Goal: Task Accomplishment & Management: Complete application form

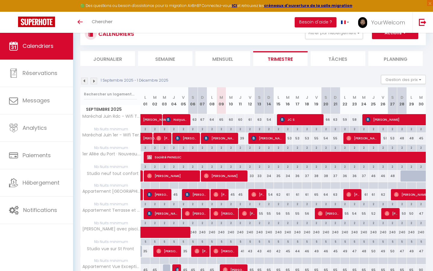
scroll to position [23, 0]
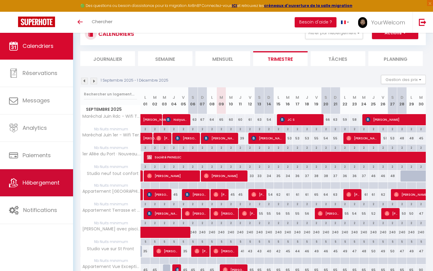
click at [51, 183] on span "Hébergement" at bounding box center [41, 183] width 37 height 8
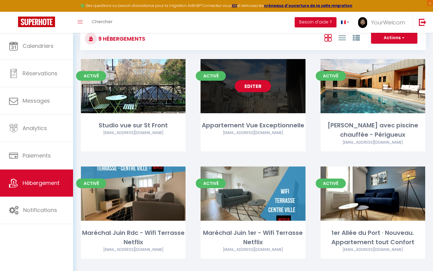
scroll to position [44, 0]
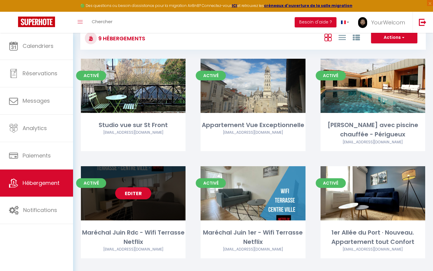
click at [135, 193] on link "Editer" at bounding box center [133, 193] width 36 height 12
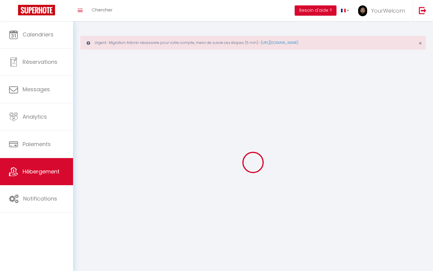
select select
checkbox input "false"
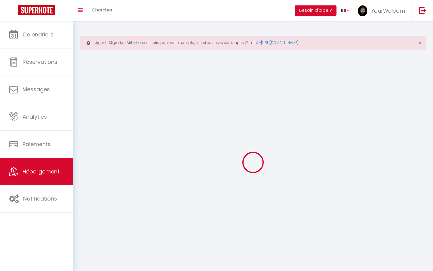
checkbox input "false"
select select
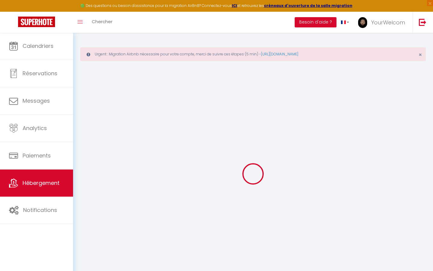
select select
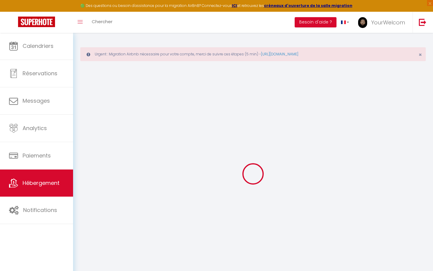
select select
checkbox input "false"
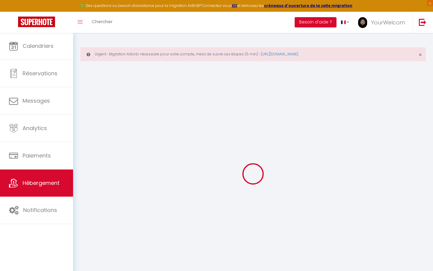
select select
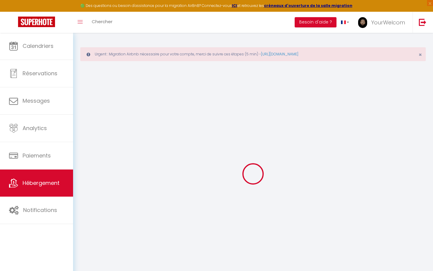
select select
checkbox input "false"
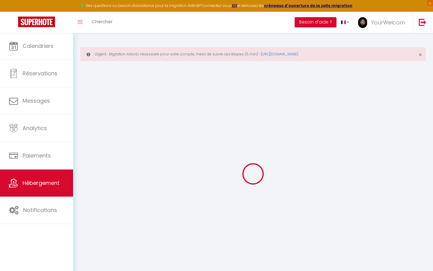
checkbox input "false"
select select
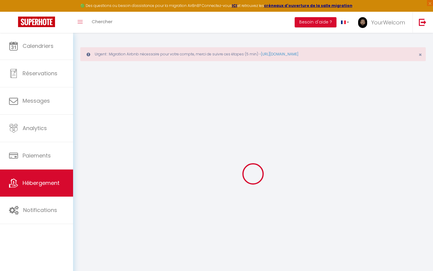
select select
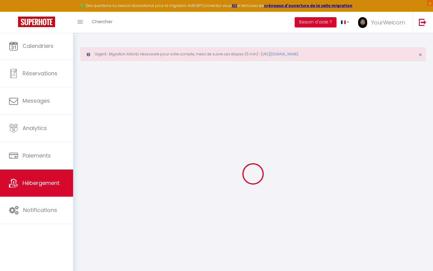
checkbox input "false"
select select
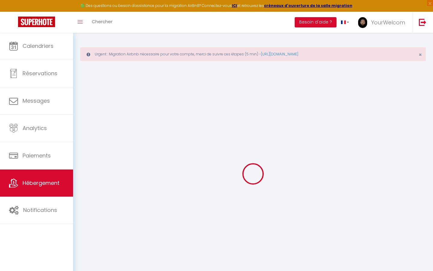
select select
type input "Maréchal Juin Rdc - Wifi Terrasse Netflix"
type input "[STREET_ADDRESS]"
type input "24000"
type input "Périgueux"
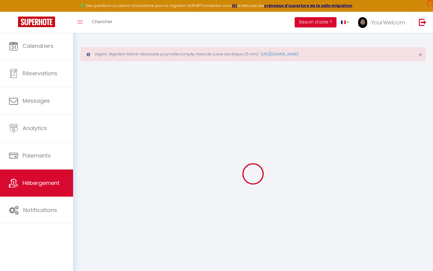
type input "60"
type input "22"
type input "20"
type input "200"
select select
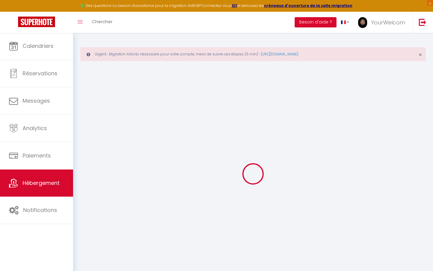
select select
type input "[STREET_ADDRESS]"
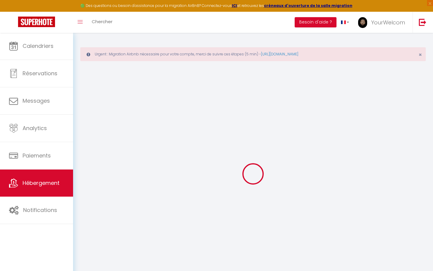
type input "24000"
type input "Périgueux"
type input "[EMAIL_ADDRESS][DOMAIN_NAME]"
select select "2518"
checkbox input "false"
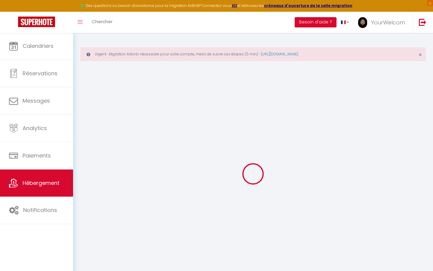
checkbox input "false"
type input "0"
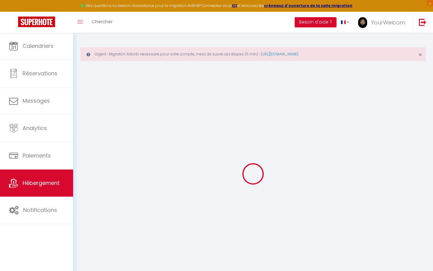
type input "0"
select select
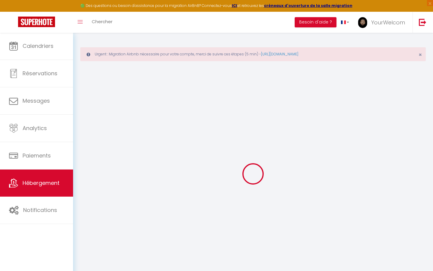
select select
checkbox input "false"
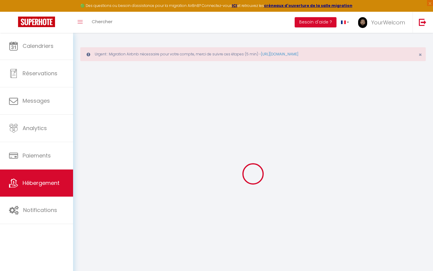
checkbox input "false"
select select
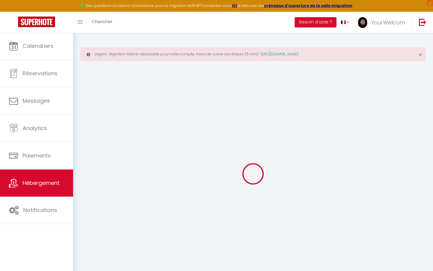
select select
checkbox input "false"
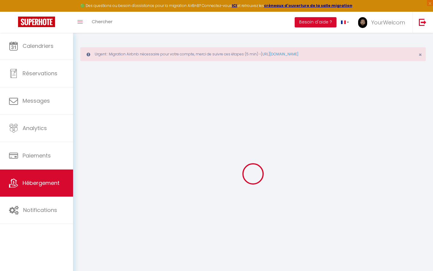
select select "16:00"
select select
select select "10:00"
select select "30"
select select "120"
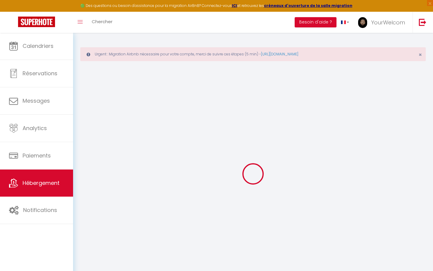
checkbox input "false"
select select
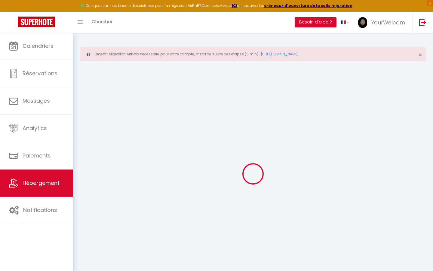
checkbox input "false"
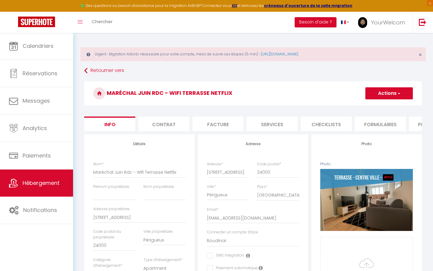
click at [256, 124] on li "Services" at bounding box center [272, 123] width 51 height 15
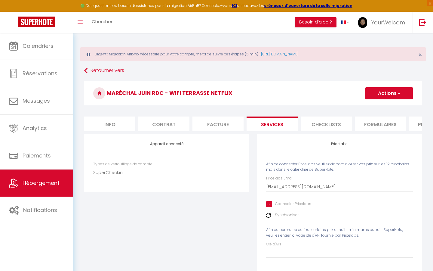
checkbox input "true"
checkbox input "false"
select select
click at [270, 215] on img at bounding box center [268, 215] width 5 height 5
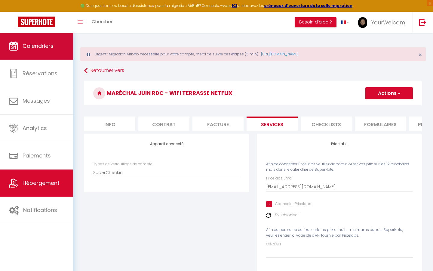
click at [44, 50] on link "Calendriers" at bounding box center [36, 45] width 73 height 27
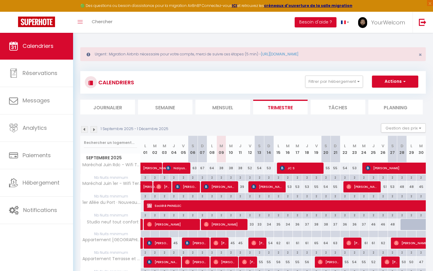
click at [164, 108] on li "Semaine" at bounding box center [165, 107] width 55 height 15
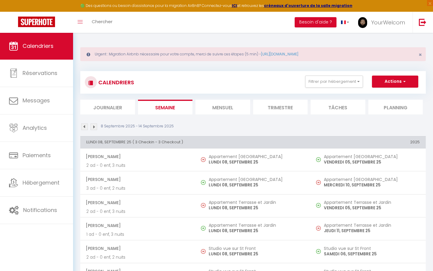
click at [335, 80] on span "button" at bounding box center [404, 81] width 4 height 6
click at [335, 94] on link "Nouvelle réservation" at bounding box center [389, 95] width 52 height 9
select select
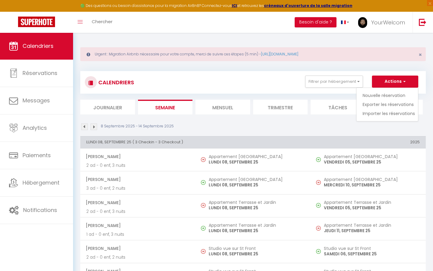
select select
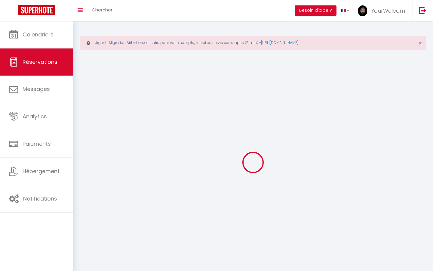
select select
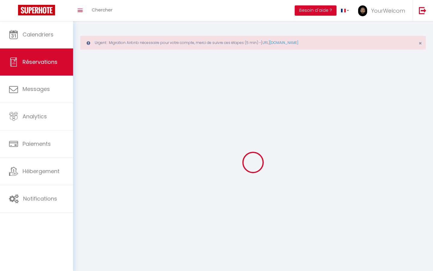
select select
checkbox input "false"
select select
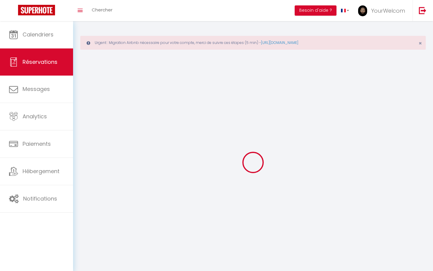
select select
checkbox input "false"
select select
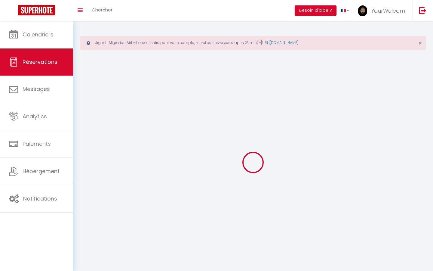
select select
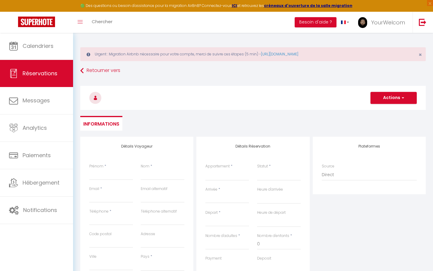
click at [143, 20] on div "Toggle menubar Chercher BUTTON Besoin d'aide ? YourWelcom Paramètres Équipe" at bounding box center [236, 22] width 385 height 21
click at [109, 19] on span "Chercher" at bounding box center [102, 21] width 21 height 6
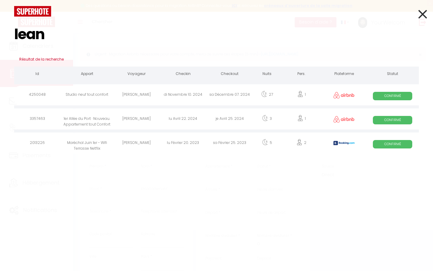
type input "lean"
click at [335, 15] on icon at bounding box center [422, 14] width 9 height 15
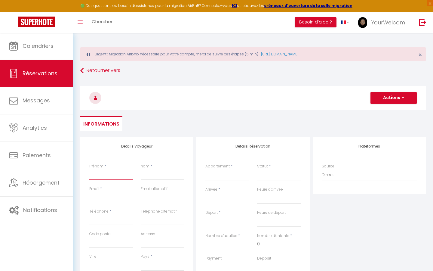
type input "L"
select select
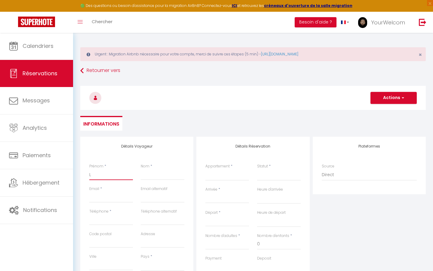
select select
checkbox input "false"
type input "Le"
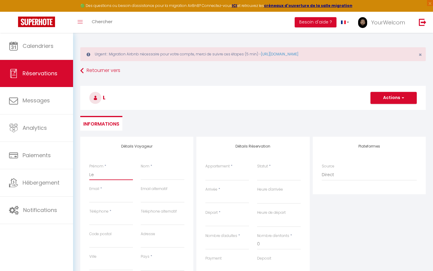
select select
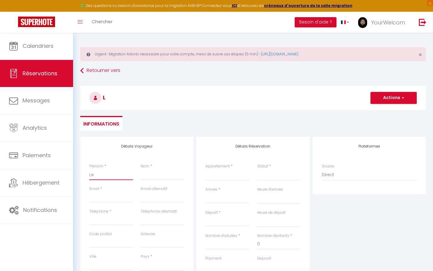
select select
checkbox input "false"
type input "Lea"
select select
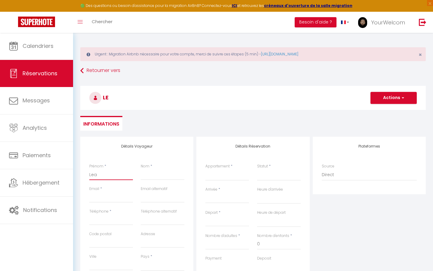
select select
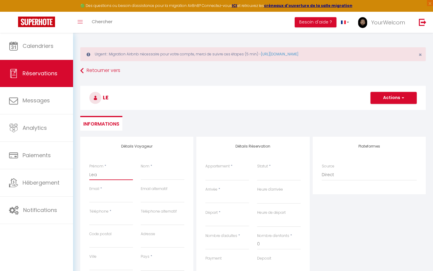
select select
checkbox input "false"
type input "Lean"
select select
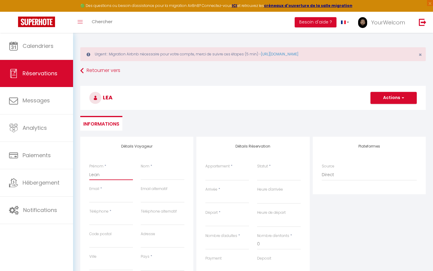
select select
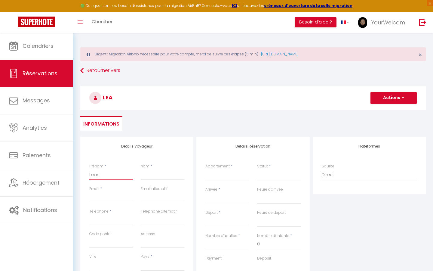
checkbox input "false"
type input "Leane"
select select
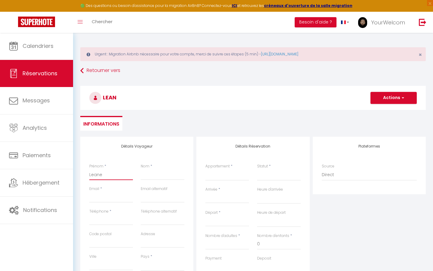
select select
checkbox input "false"
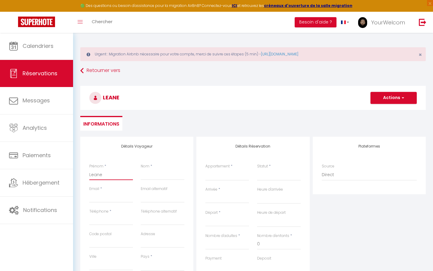
type input "Leane"
type input "f"
select select
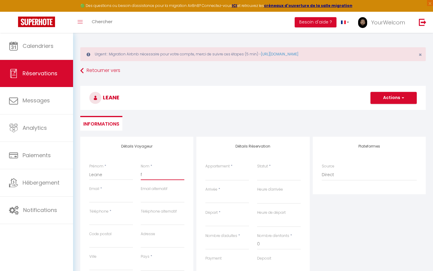
select select
checkbox input "false"
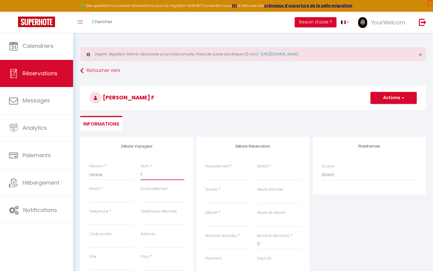
type input "fe"
select select
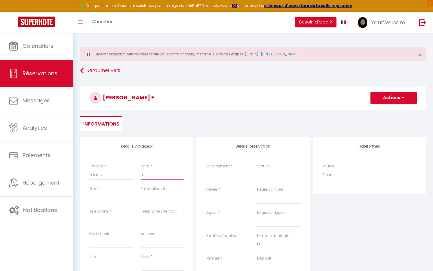
select select
checkbox input "false"
type input "fer"
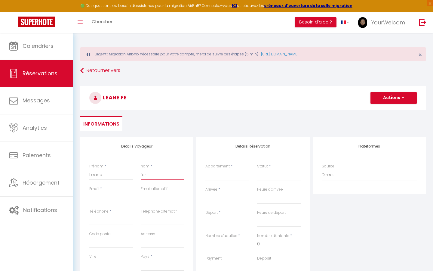
select select
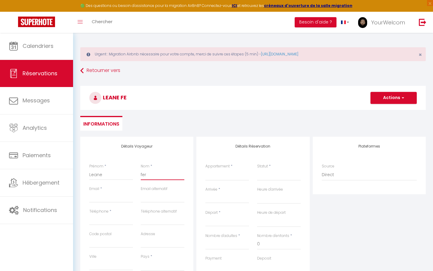
select select
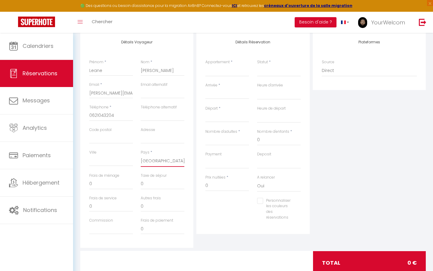
scroll to position [100, 0]
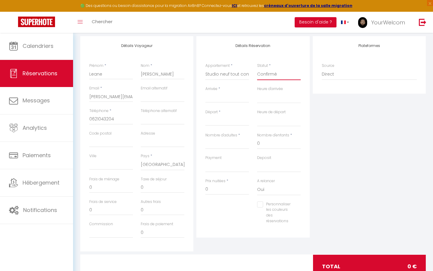
click at [225, 97] on input "Arrivée" at bounding box center [227, 98] width 44 height 8
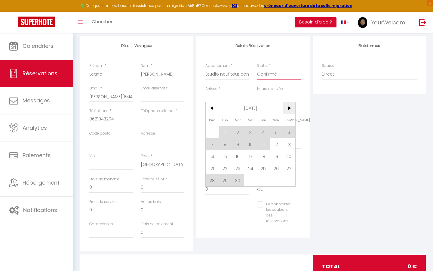
click at [290, 109] on span ">" at bounding box center [289, 108] width 13 height 12
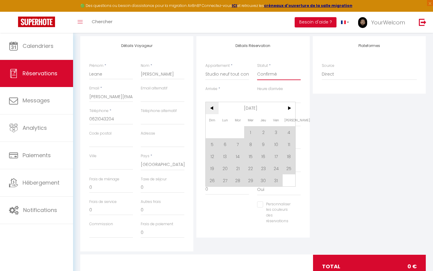
click at [211, 109] on span "<" at bounding box center [212, 108] width 13 height 12
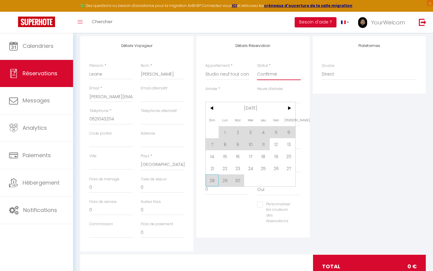
click at [211, 181] on span "28" at bounding box center [212, 180] width 13 height 12
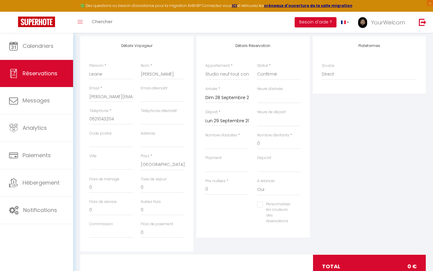
click at [239, 120] on input "Lun 29 Septembre 2025" at bounding box center [227, 121] width 44 height 8
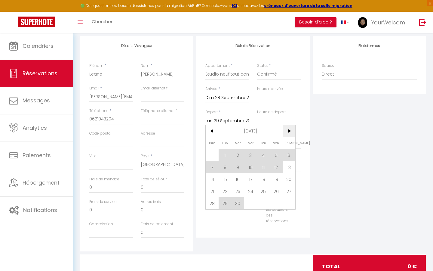
click at [289, 131] on span ">" at bounding box center [289, 131] width 13 height 12
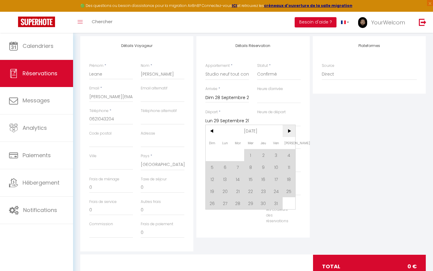
click at [289, 131] on span ">" at bounding box center [289, 131] width 13 height 12
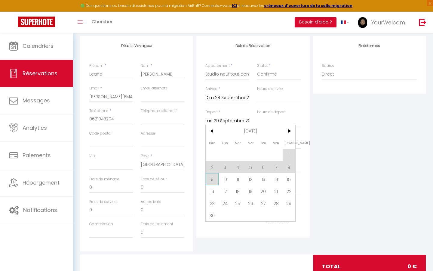
click at [213, 179] on span "9" at bounding box center [212, 179] width 13 height 12
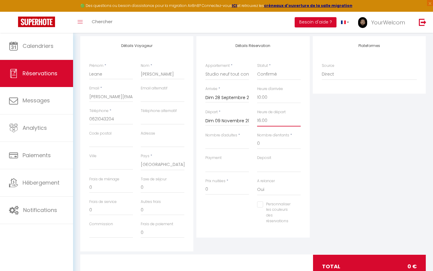
click at [232, 145] on input "Nombre d'adultes" at bounding box center [227, 143] width 44 height 11
click at [324, 152] on div "Plateformes Source Direct [DOMAIN_NAME] [DOMAIN_NAME] Chalet montagne Expedia G…" at bounding box center [369, 143] width 116 height 215
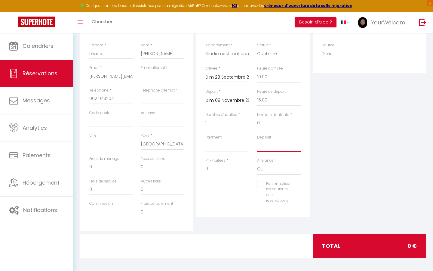
scroll to position [121, 0]
drag, startPoint x: 90, startPoint y: 76, endPoint x: 147, endPoint y: 73, distance: 57.2
click at [147, 73] on div "Email * [PERSON_NAME][EMAIL_ADDRESS][DOMAIN_NAME] Email alternatif" at bounding box center [136, 76] width 103 height 23
click at [124, 75] on input "[PERSON_NAME][EMAIL_ADDRESS][DOMAIN_NAME]" at bounding box center [111, 76] width 44 height 11
click at [335, 105] on div "Plateformes Source Direct [DOMAIN_NAME] [DOMAIN_NAME] Chalet montagne Expedia G…" at bounding box center [369, 123] width 116 height 215
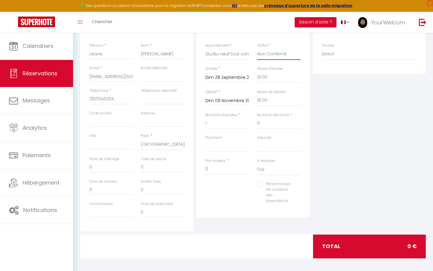
click at [317, 87] on div "Plateformes Source Direct [DOMAIN_NAME] [DOMAIN_NAME] Chalet montagne Expedia G…" at bounding box center [369, 123] width 116 height 215
click at [90, 167] on input "0" at bounding box center [111, 167] width 44 height 11
click at [216, 174] on div "Prix nuitées * 0" at bounding box center [227, 169] width 51 height 23
click at [218, 168] on input "0" at bounding box center [227, 169] width 44 height 11
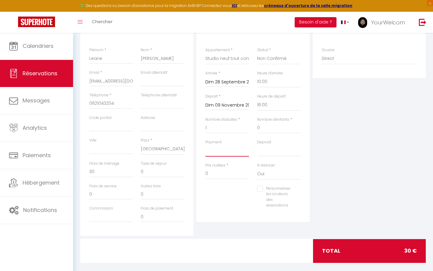
click at [100, 170] on input "30" at bounding box center [111, 171] width 44 height 11
click at [292, 165] on div "A relancer Oui Non" at bounding box center [279, 170] width 44 height 17
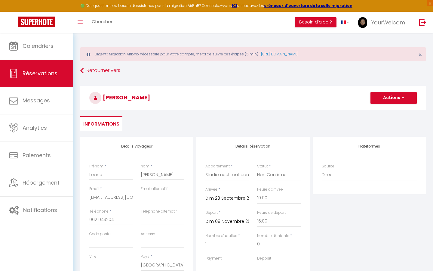
scroll to position [0, 0]
click at [335, 101] on button "Actions" at bounding box center [394, 98] width 46 height 12
click at [335, 110] on link "Enregistrer" at bounding box center [388, 111] width 48 height 8
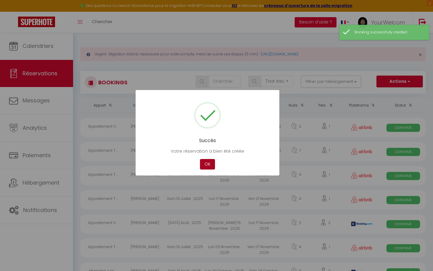
click at [210, 165] on button "OK" at bounding box center [207, 164] width 15 height 11
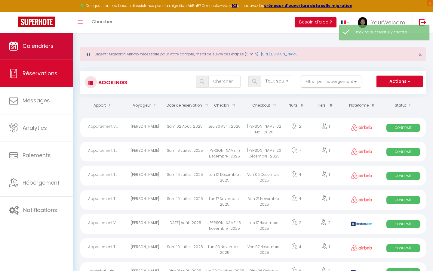
click at [48, 56] on link "Calendriers" at bounding box center [36, 45] width 73 height 27
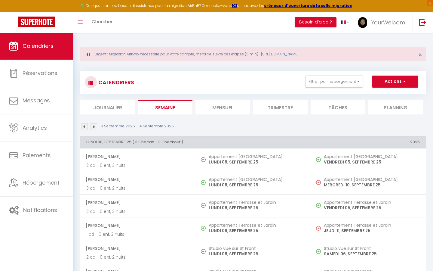
click at [279, 108] on li "Trimestre" at bounding box center [280, 107] width 55 height 15
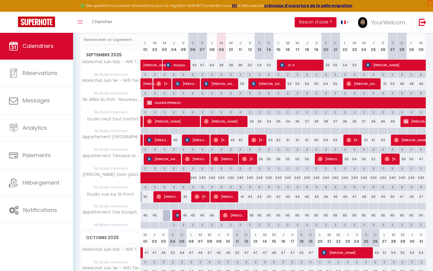
scroll to position [94, 0]
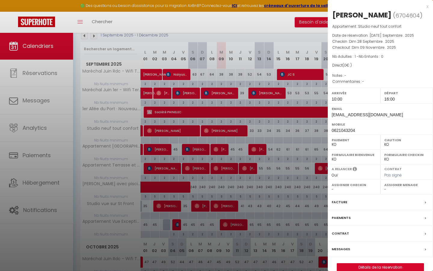
click at [335, 6] on div "x" at bounding box center [378, 6] width 101 height 7
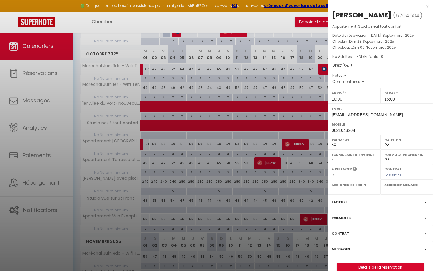
scroll to position [290, 0]
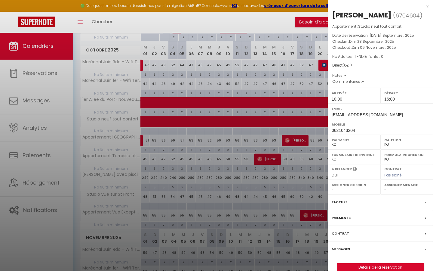
click at [335, 230] on link "Détails de la réservation" at bounding box center [380, 267] width 87 height 8
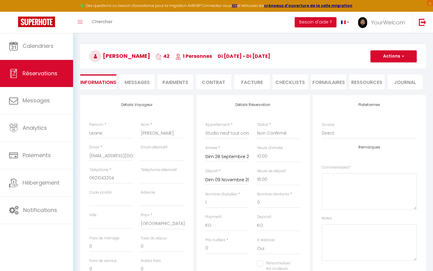
scroll to position [36, 0]
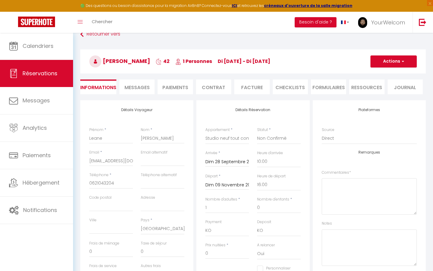
click at [335, 63] on button "Actions" at bounding box center [394, 61] width 46 height 12
click at [335, 89] on link "Supprimer" at bounding box center [388, 90] width 48 height 8
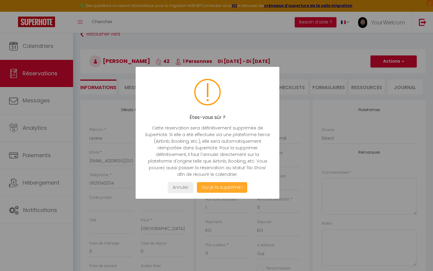
click at [212, 187] on button "Oui je la supprime !" at bounding box center [222, 187] width 50 height 11
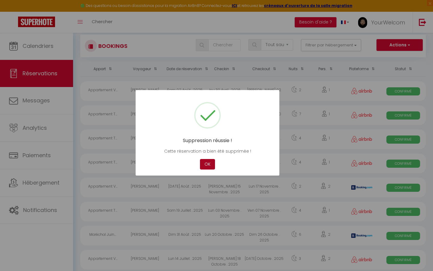
click at [207, 164] on button "OK" at bounding box center [207, 164] width 15 height 11
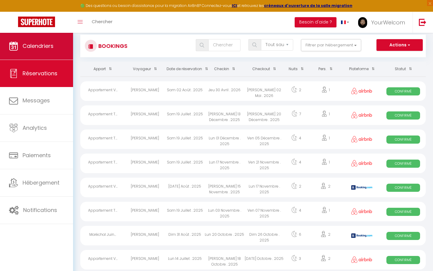
click at [45, 42] on link "Calendriers" at bounding box center [36, 45] width 73 height 27
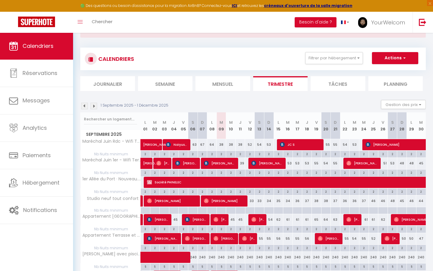
scroll to position [20, 0]
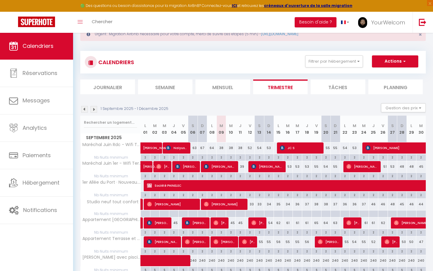
click at [335, 63] on button "Actions" at bounding box center [395, 61] width 46 height 12
click at [335, 74] on link "Nouvelle réservation" at bounding box center [389, 75] width 52 height 9
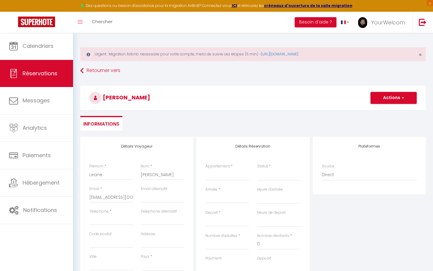
click at [192, 193] on div "Détails Voyageur Prénom * [PERSON_NAME] * [PERSON_NAME] Email * [EMAIL_ADDRESS]…" at bounding box center [136, 244] width 113 height 215
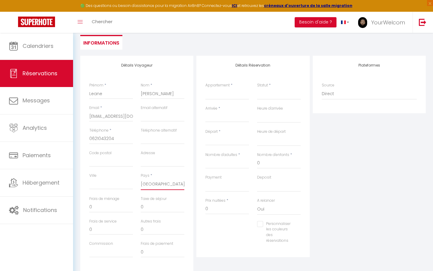
scroll to position [74, 0]
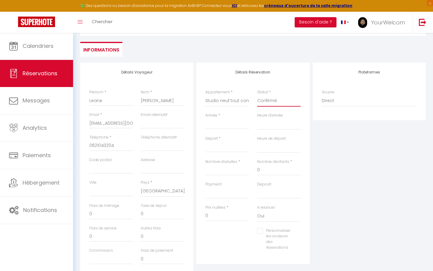
click at [222, 127] on input "Arrivée" at bounding box center [227, 124] width 44 height 8
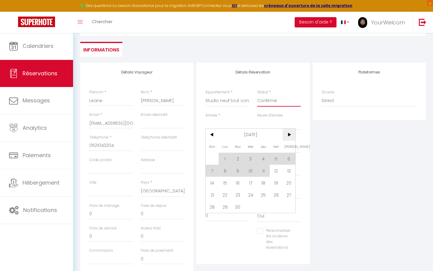
click at [289, 134] on span ">" at bounding box center [289, 134] width 13 height 12
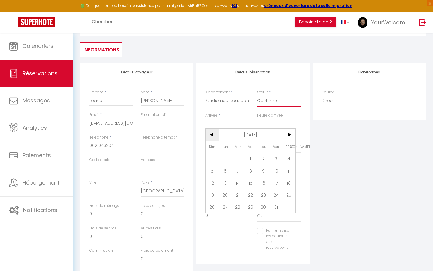
click at [213, 134] on span "<" at bounding box center [212, 134] width 13 height 12
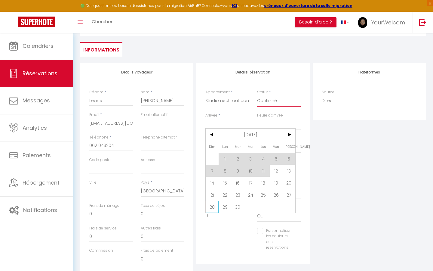
click at [213, 205] on span "28" at bounding box center [212, 207] width 13 height 12
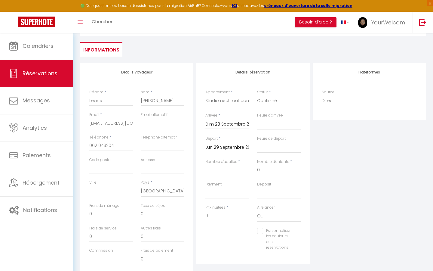
click at [240, 147] on input "Lun 29 Septembre 2025" at bounding box center [227, 147] width 44 height 8
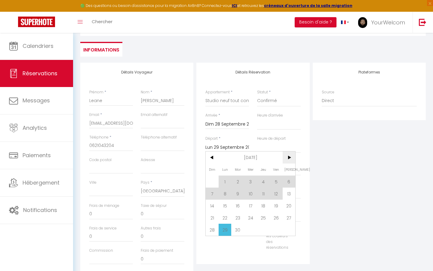
click at [291, 158] on span ">" at bounding box center [289, 157] width 13 height 12
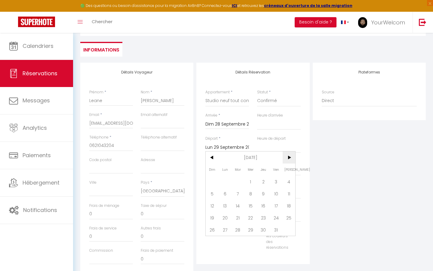
click at [291, 158] on span ">" at bounding box center [289, 157] width 13 height 12
click at [214, 206] on span "9" at bounding box center [212, 205] width 13 height 12
click at [335, 168] on div "Plateformes Source Direct [DOMAIN_NAME] [DOMAIN_NAME] Chalet montagne Expedia G…" at bounding box center [369, 170] width 116 height 215
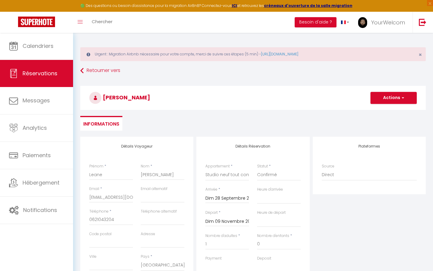
scroll to position [0, 0]
click at [335, 100] on button "Actions" at bounding box center [394, 98] width 46 height 12
click at [335, 111] on link "Enregistrer" at bounding box center [388, 111] width 48 height 8
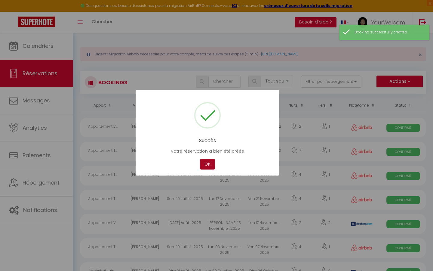
click at [208, 166] on button "OK" at bounding box center [207, 164] width 15 height 11
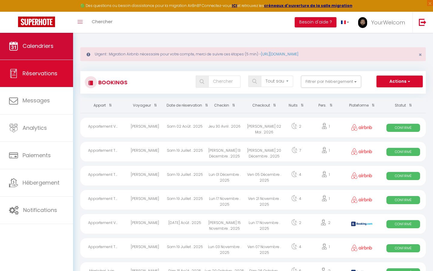
click at [51, 53] on link "Calendriers" at bounding box center [36, 45] width 73 height 27
